Goal: Task Accomplishment & Management: Use online tool/utility

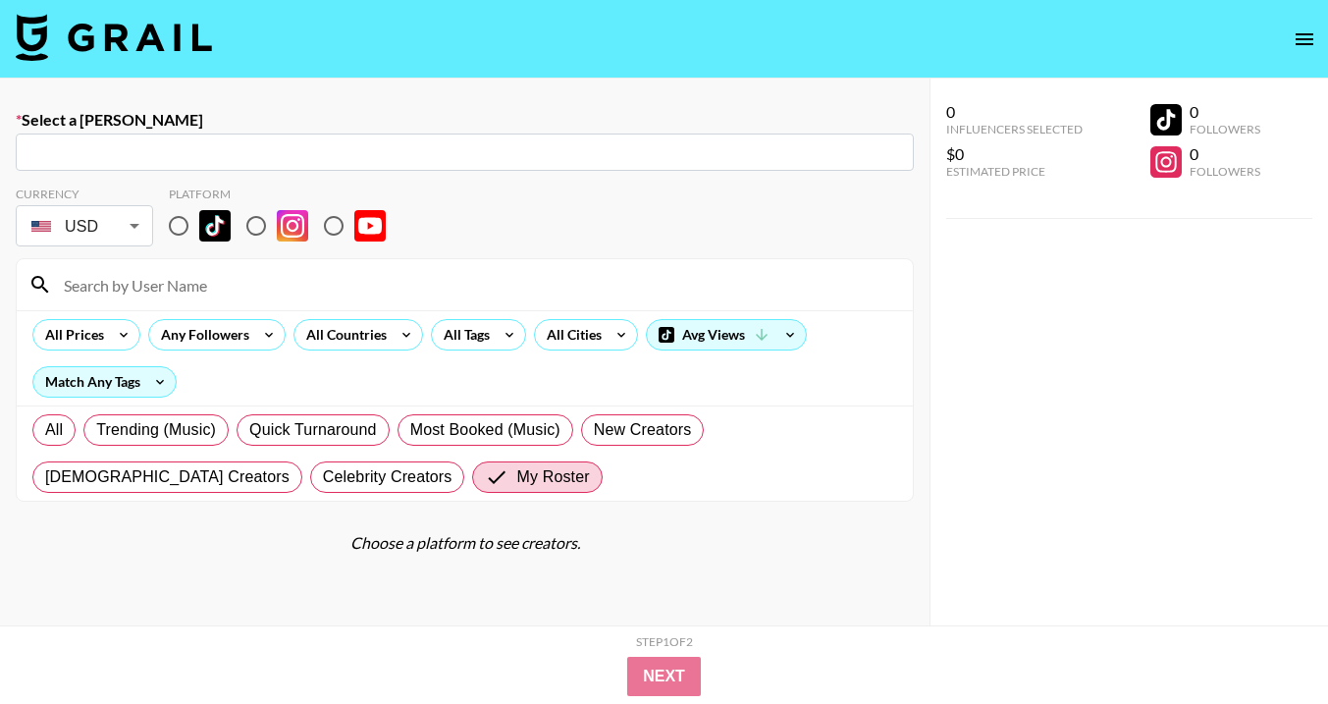
click at [1304, 43] on icon "open drawer" at bounding box center [1305, 39] width 18 height 12
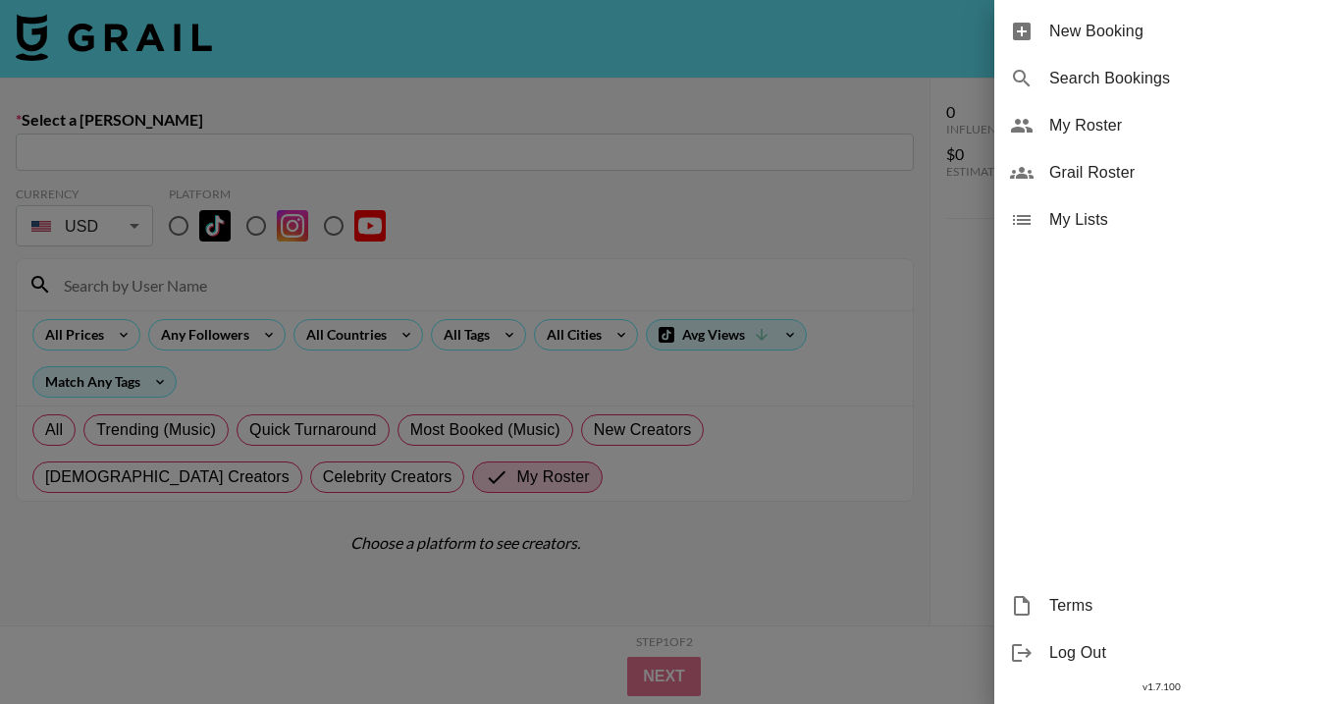
click at [332, 80] on div at bounding box center [664, 352] width 1328 height 704
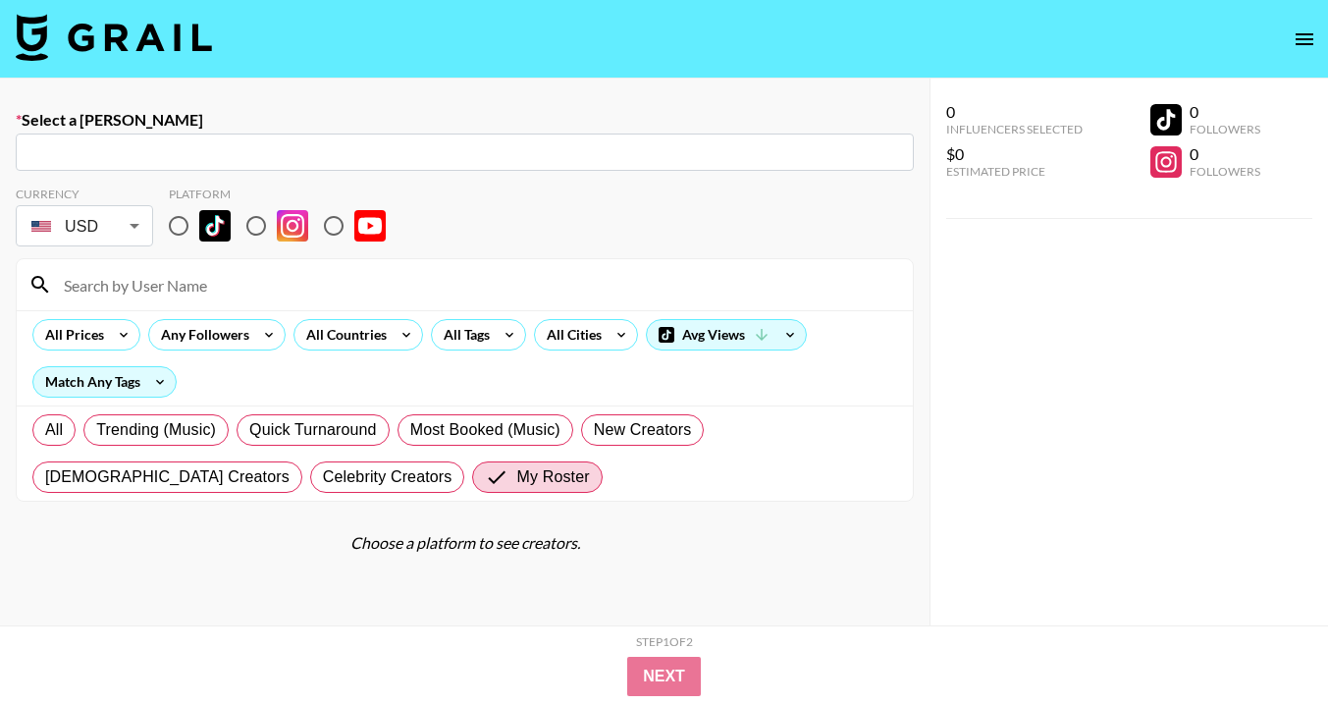
click at [167, 38] on img at bounding box center [114, 37] width 196 height 47
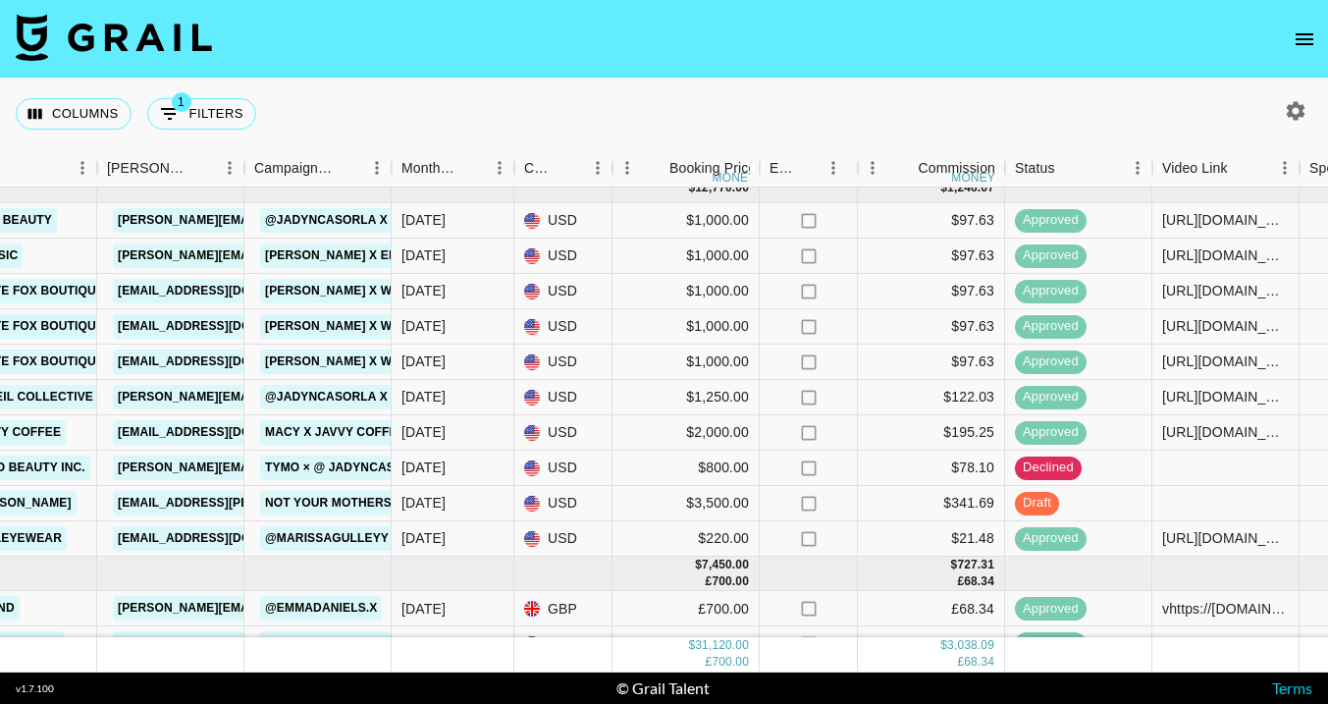
scroll to position [459, 703]
click at [1236, 507] on div at bounding box center [1225, 502] width 147 height 35
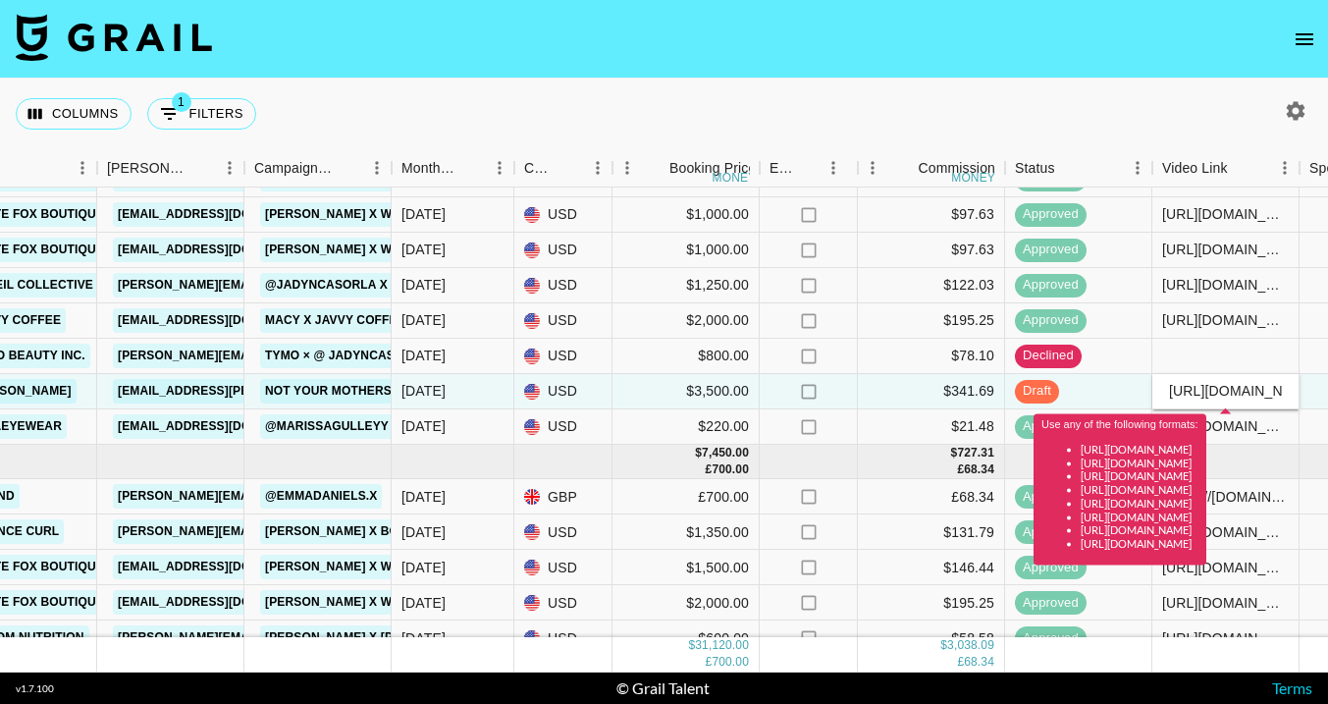
scroll to position [574, 703]
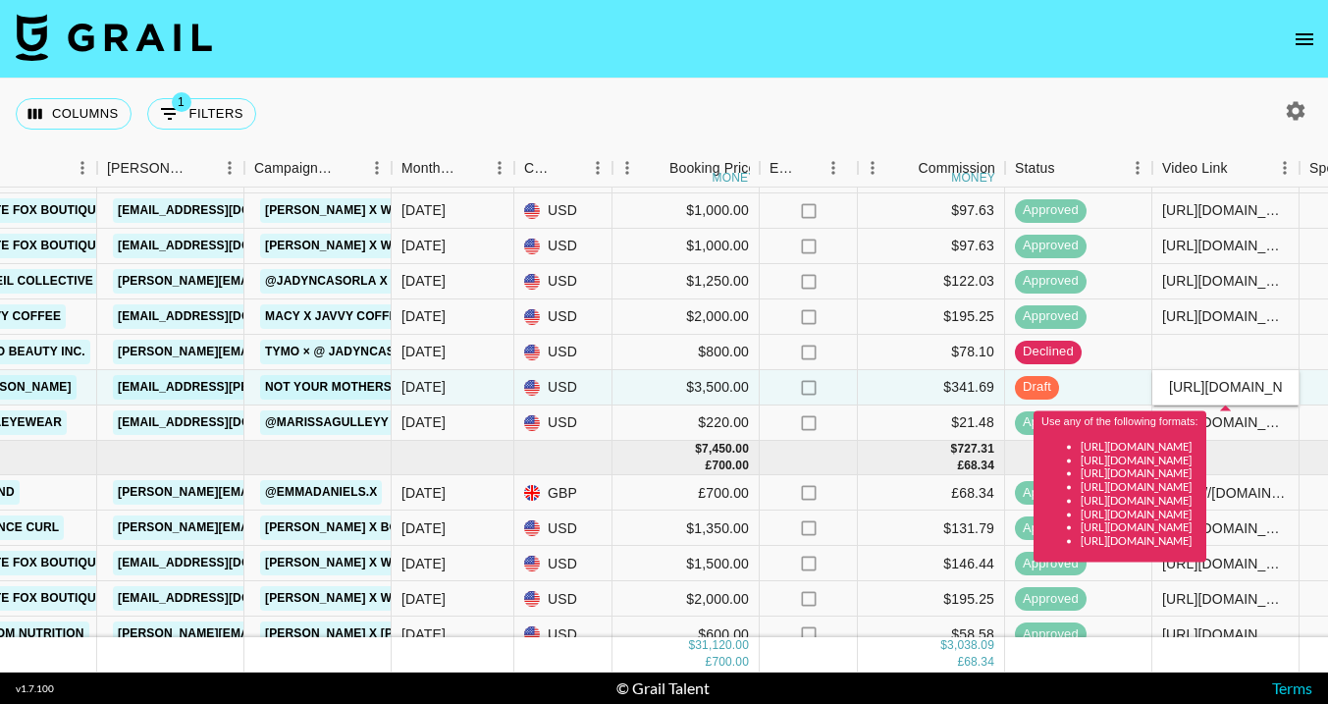
click at [1043, 431] on div "Use any of the following formats: [URL][DOMAIN_NAME] [URL][DOMAIN_NAME] [URL][D…" at bounding box center [1120, 481] width 157 height 133
click at [983, 411] on div "$21.48" at bounding box center [931, 422] width 147 height 35
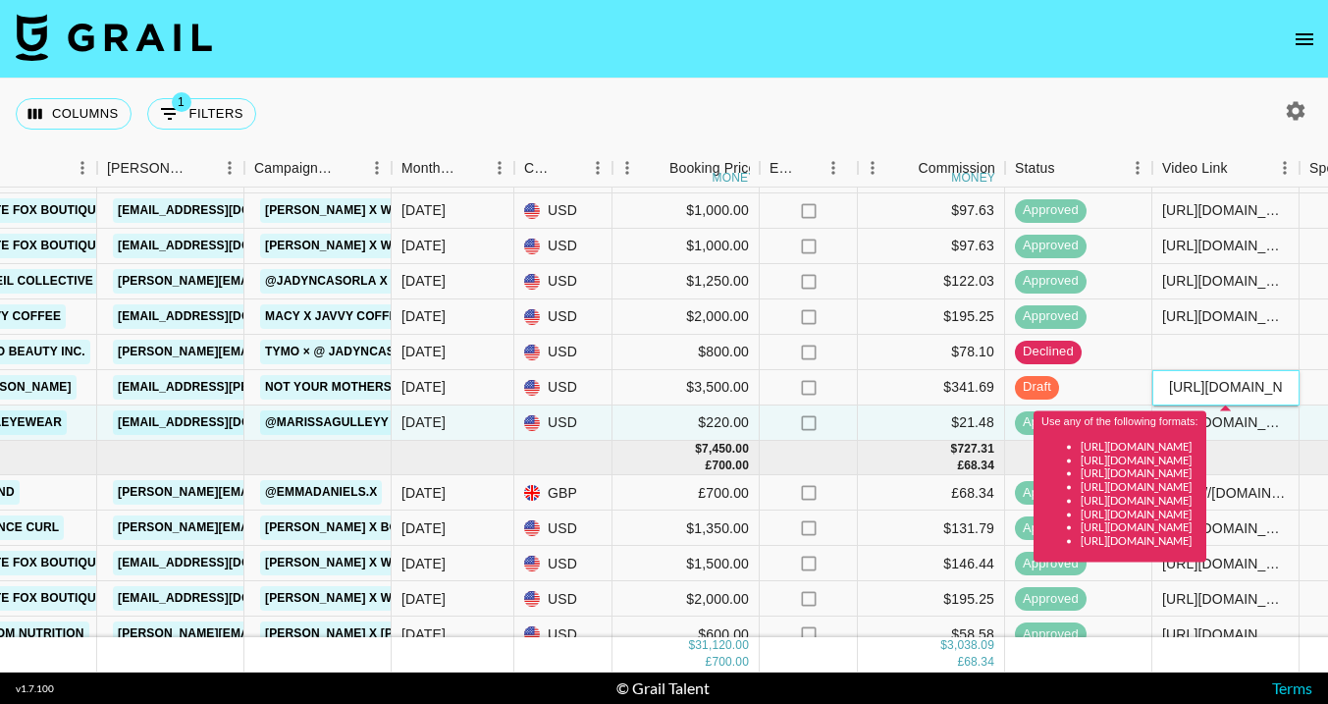
click at [1215, 387] on input "[URL][DOMAIN_NAME]" at bounding box center [1225, 387] width 144 height 16
click at [1169, 388] on input "[URL][DOMAIN_NAME]" at bounding box center [1225, 387] width 144 height 16
click at [1088, 333] on div "approved" at bounding box center [1078, 316] width 147 height 35
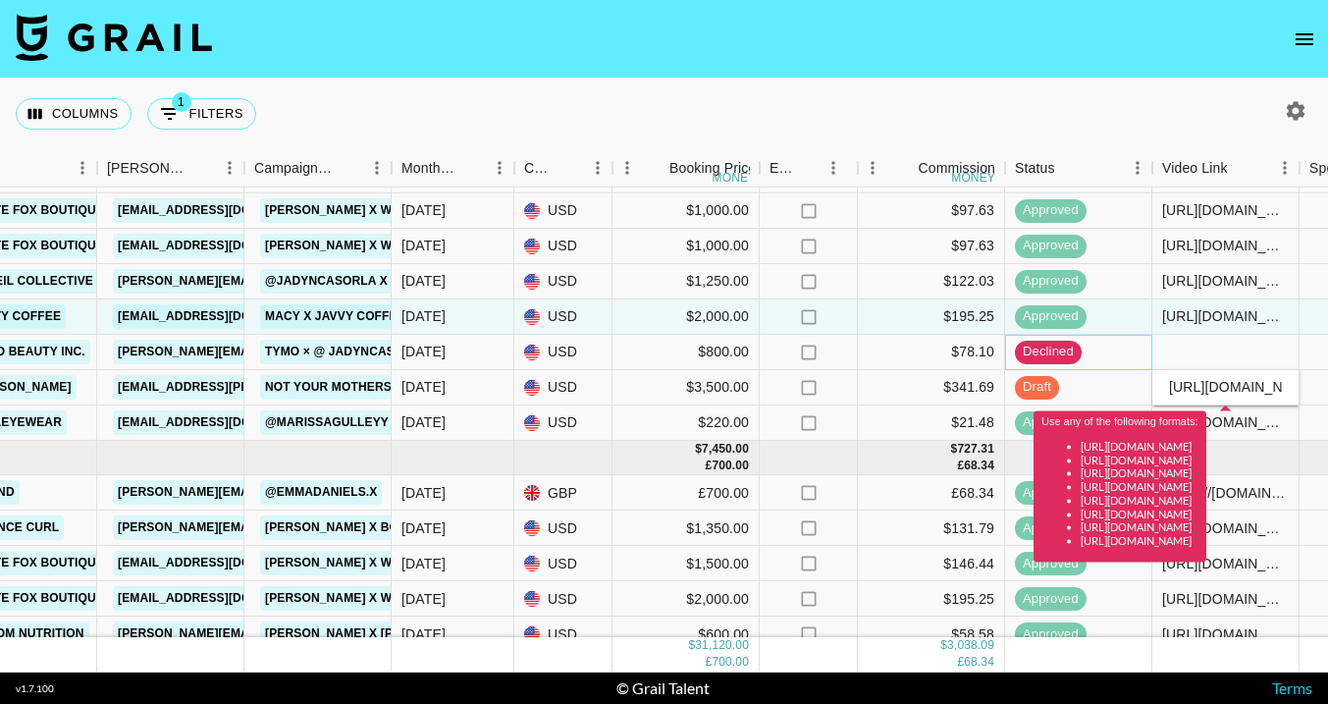
click at [1097, 359] on div "declined" at bounding box center [1078, 352] width 147 height 35
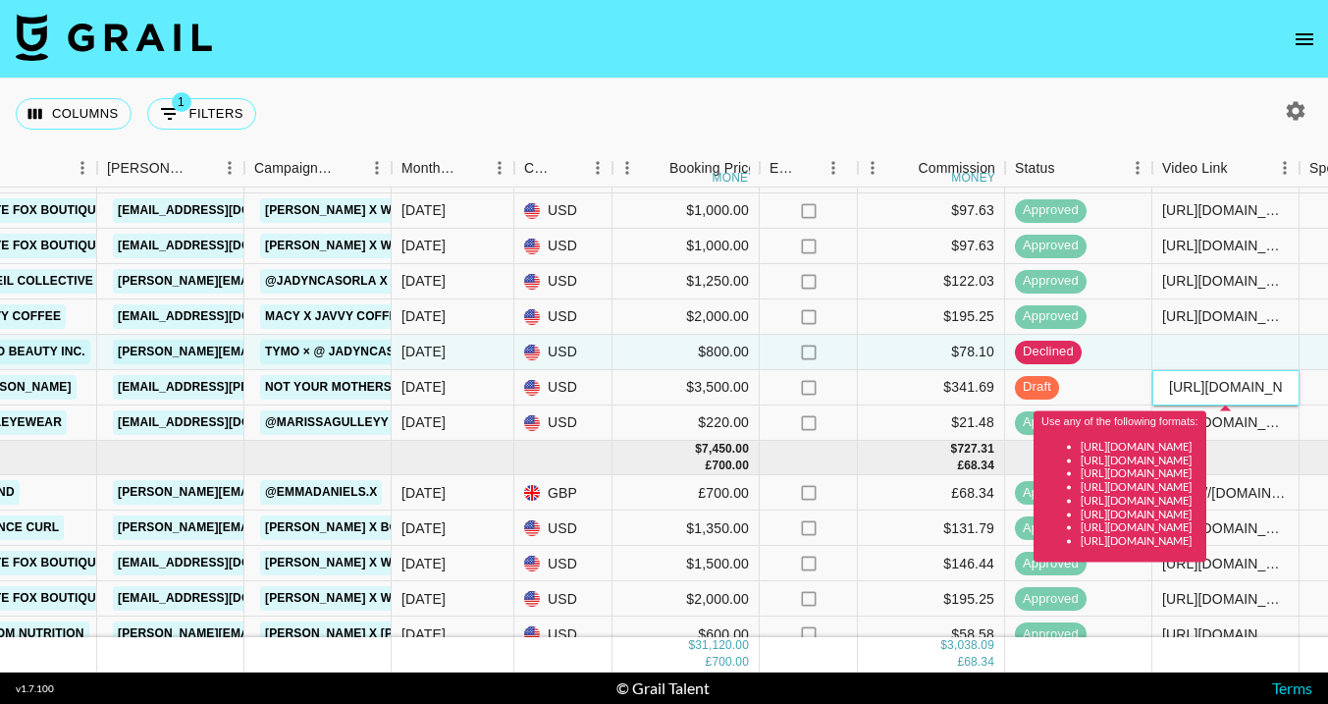
click at [1205, 392] on input "[URL][DOMAIN_NAME]" at bounding box center [1225, 387] width 144 height 16
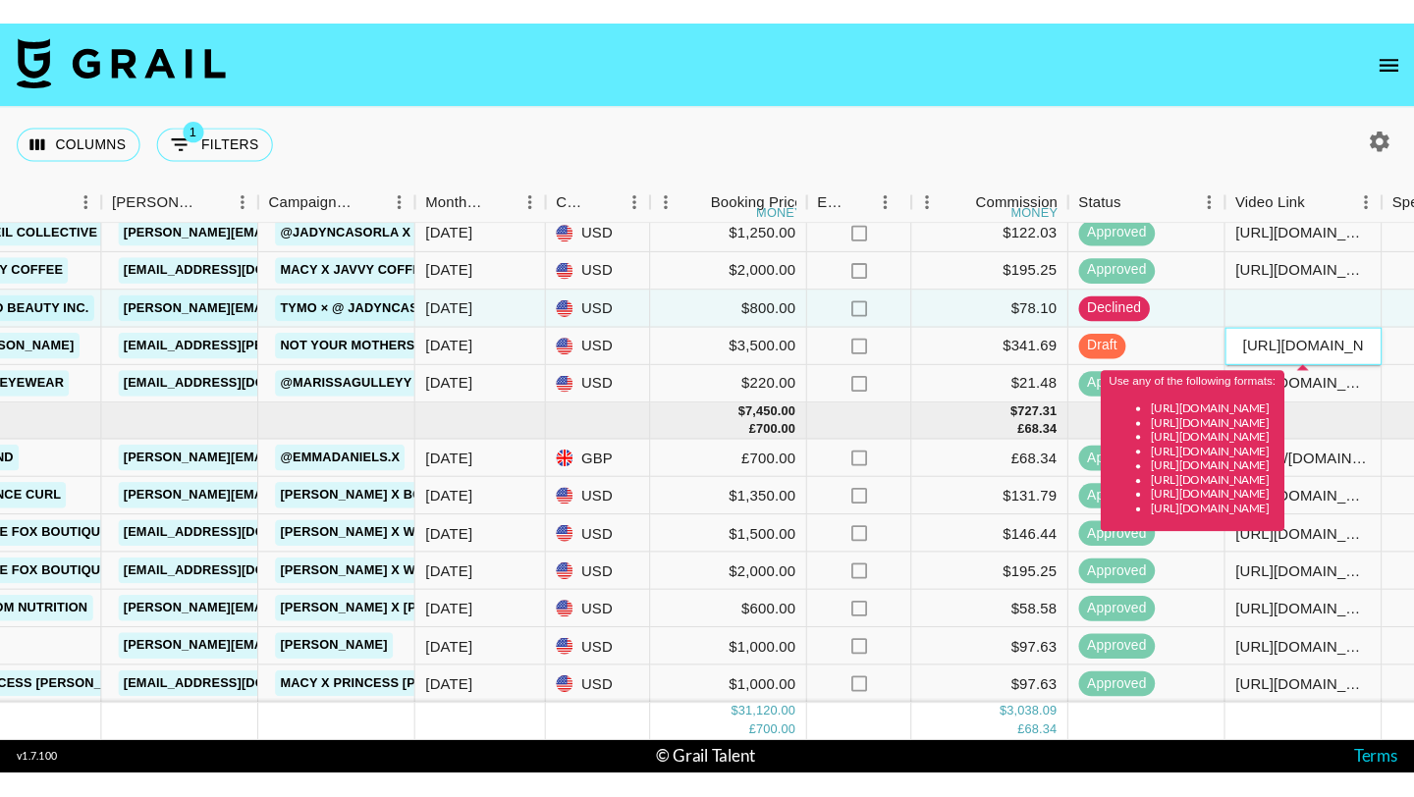
scroll to position [479, 705]
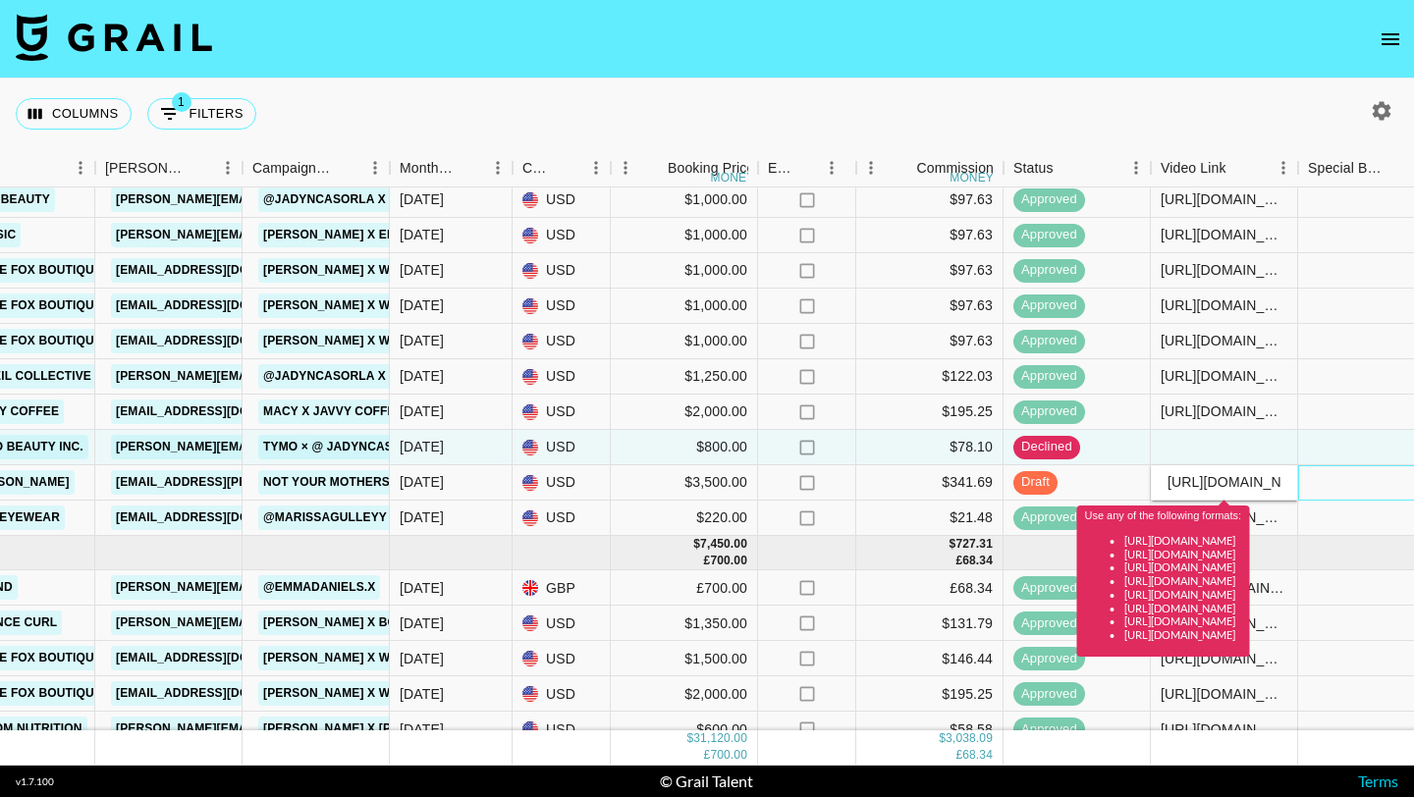
click at [1327, 476] on div at bounding box center [1371, 482] width 147 height 35
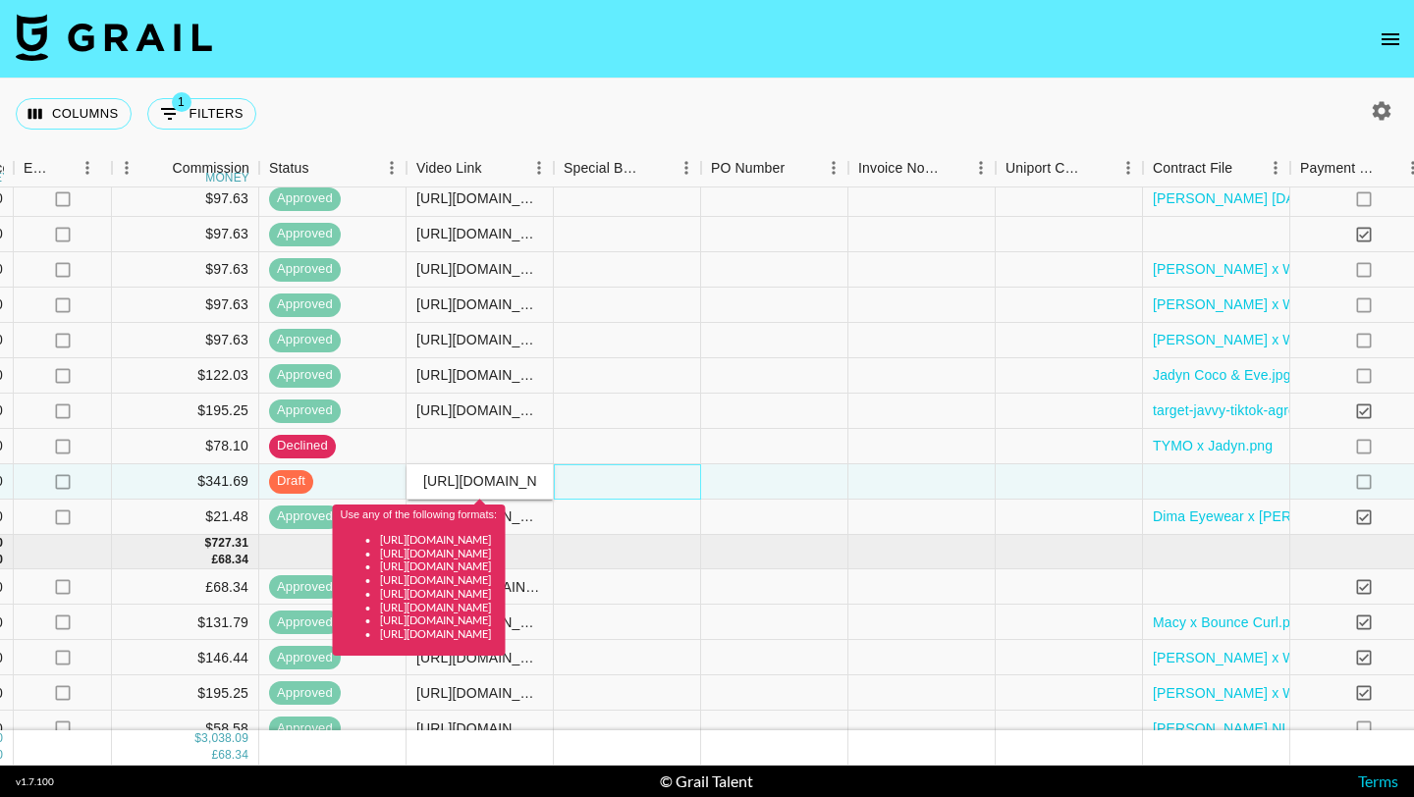
scroll to position [480, 1444]
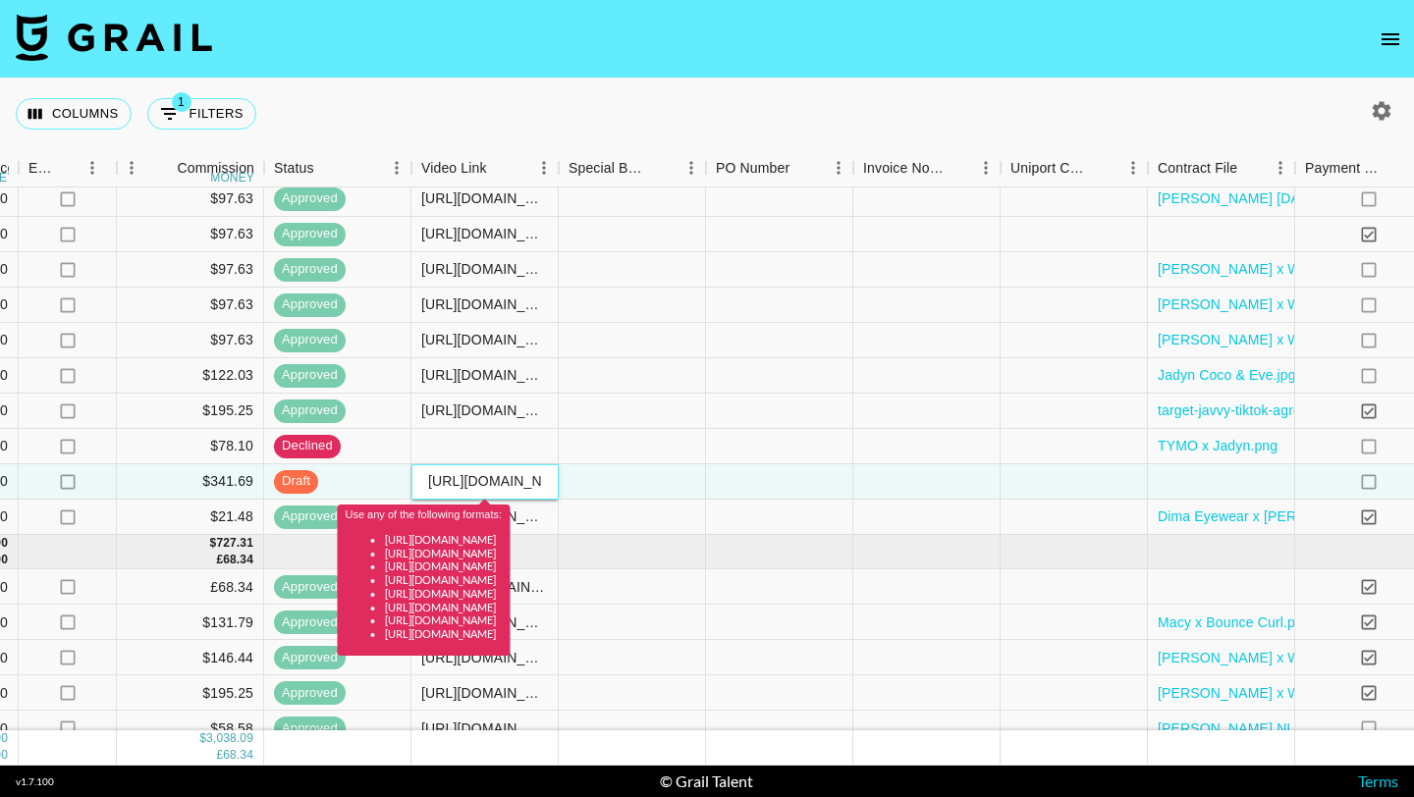
drag, startPoint x: 1330, startPoint y: 476, endPoint x: 509, endPoint y: 478, distance: 820.7
click at [509, 478] on input "[URL][DOMAIN_NAME]" at bounding box center [484, 481] width 144 height 16
type input "[URL][DOMAIN_NAME]"
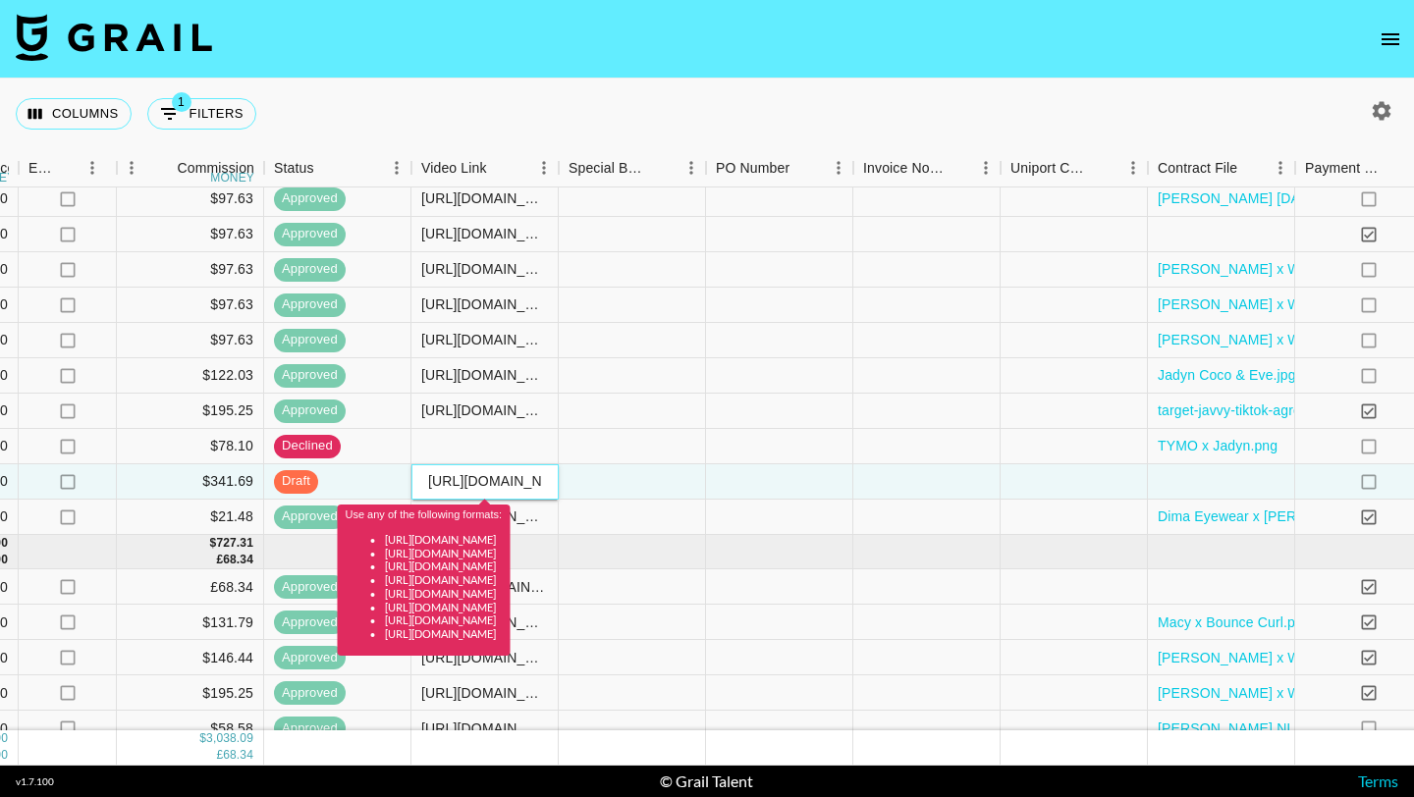
drag, startPoint x: 509, startPoint y: 478, endPoint x: 396, endPoint y: 487, distance: 114.2
click at [396, 487] on div "recqQB3yoi3pPyLFG sillygoofyshortgal [PERSON_NAME][EMAIL_ADDRESS][PERSON_NAME][…" at bounding box center [185, 481] width 3259 height 35
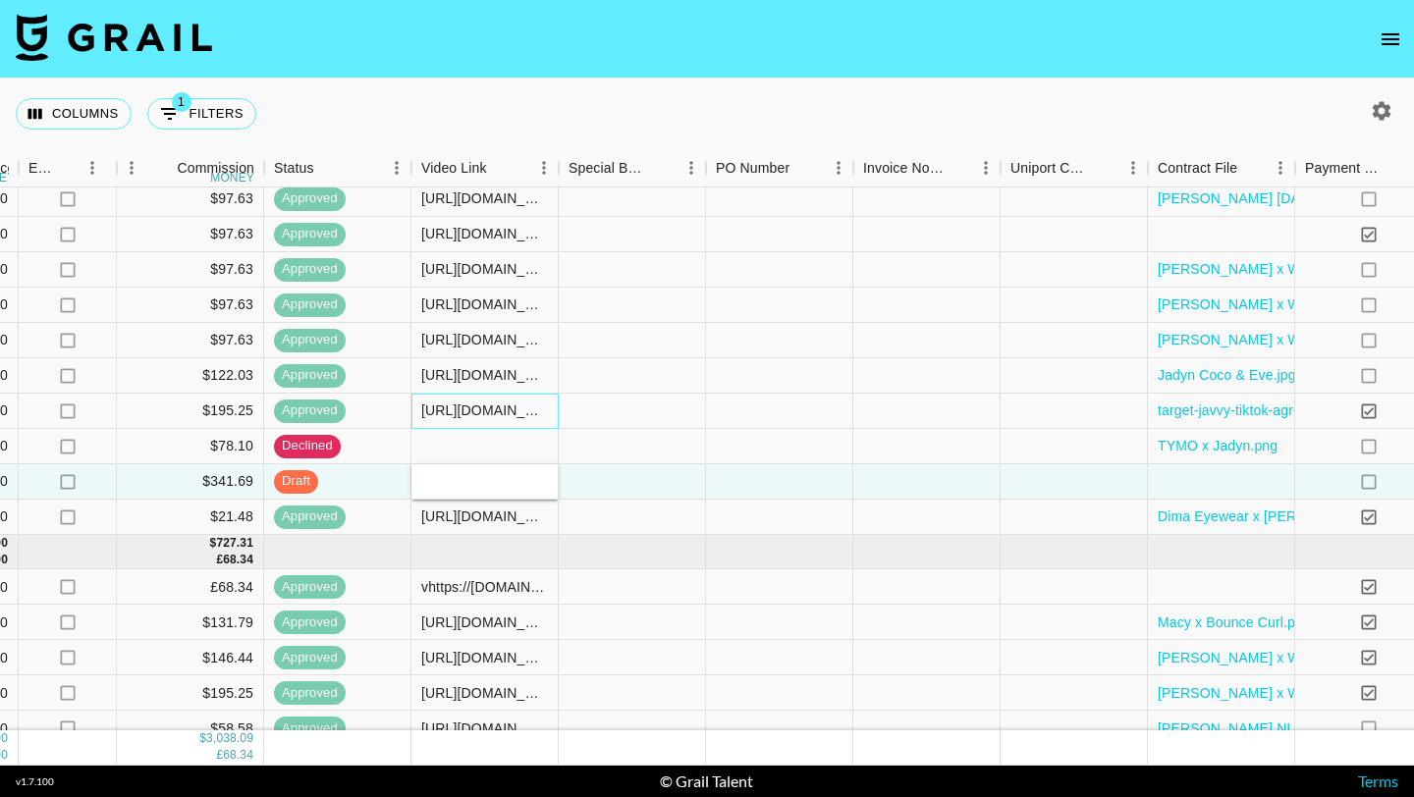
drag, startPoint x: 396, startPoint y: 487, endPoint x: 522, endPoint y: 407, distance: 149.5
click at [522, 407] on div "[URL][DOMAIN_NAME][DOMAIN_NAME][PERSON_NAME]" at bounding box center [484, 411] width 127 height 20
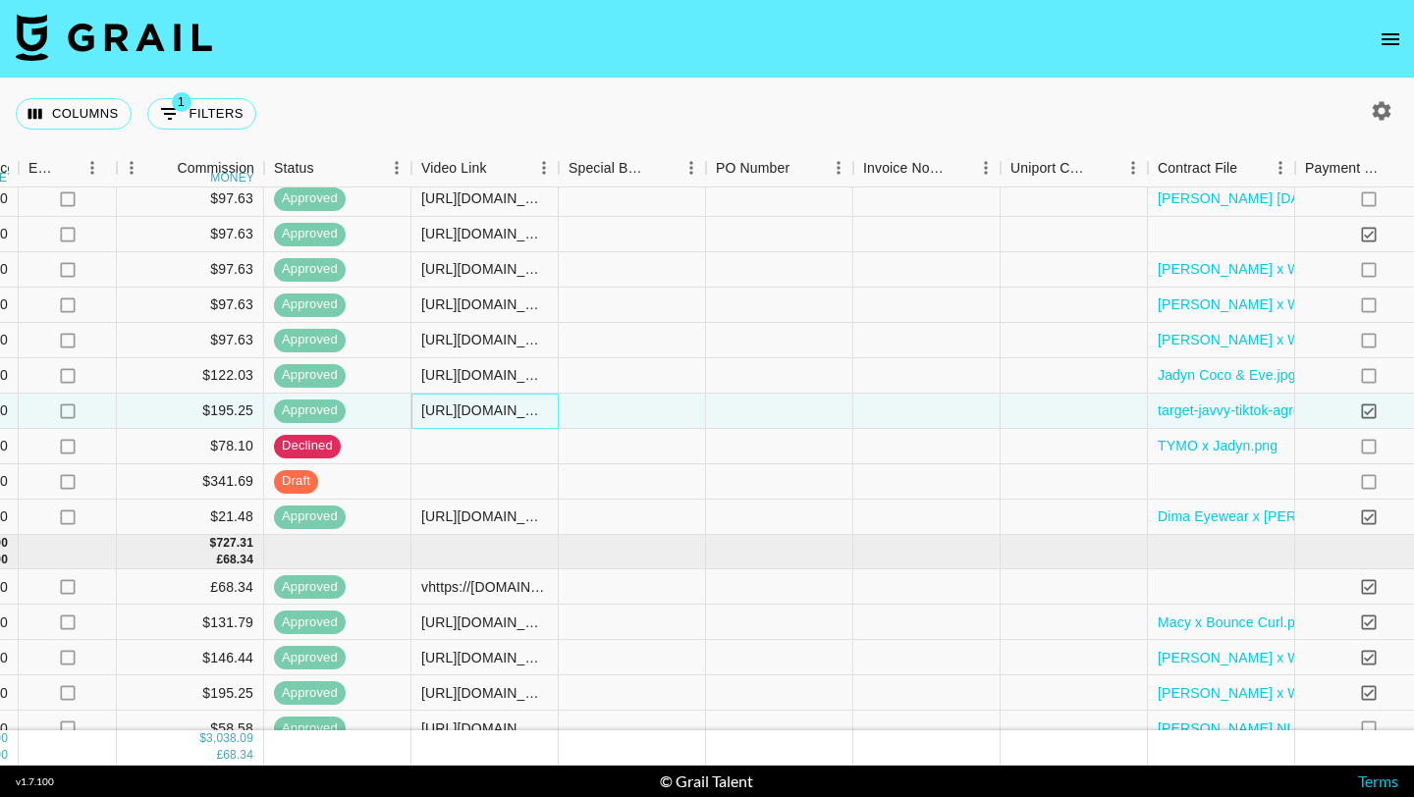
click at [522, 407] on div "[URL][DOMAIN_NAME][DOMAIN_NAME][PERSON_NAME]" at bounding box center [484, 411] width 127 height 20
drag, startPoint x: 522, startPoint y: 407, endPoint x: 640, endPoint y: 454, distance: 126.5
click at [640, 454] on div at bounding box center [632, 446] width 147 height 35
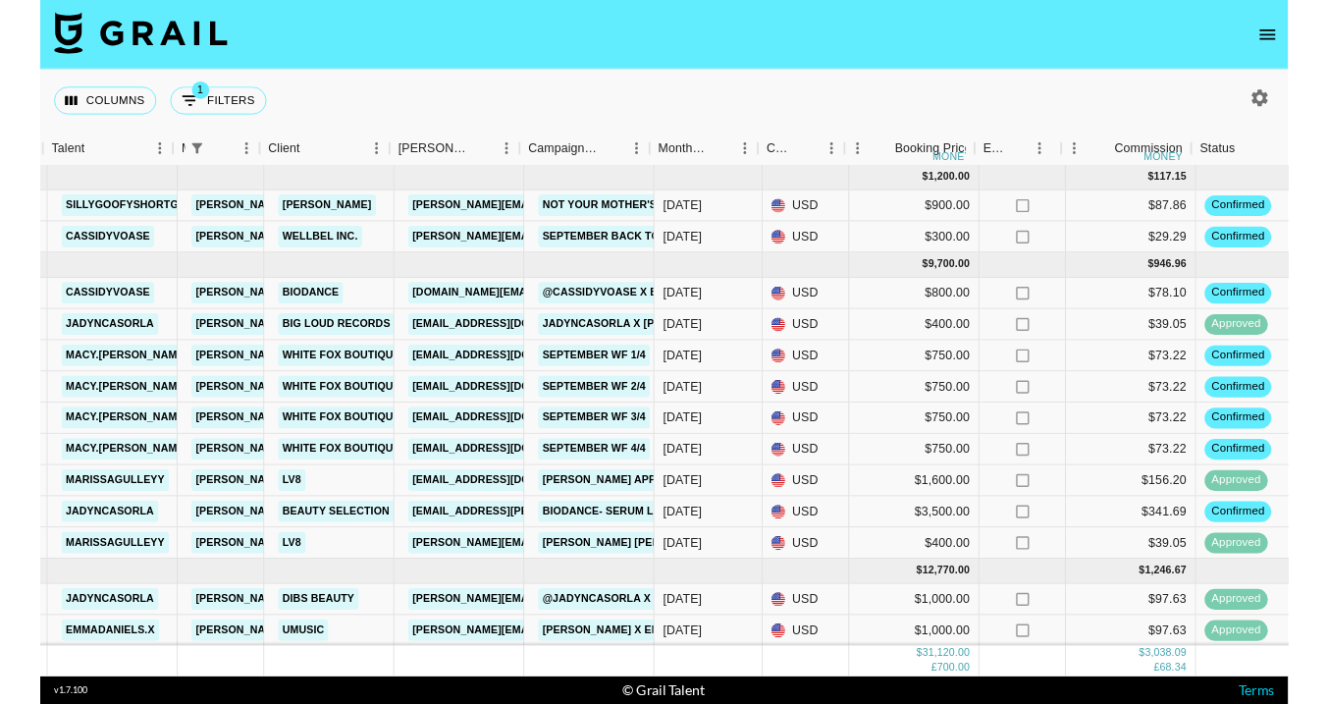
scroll to position [1, 386]
